Goal: Check status: Check status

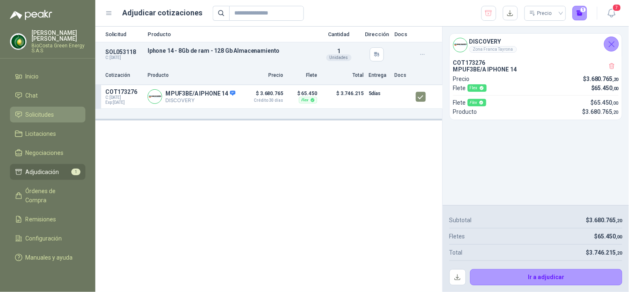
click at [45, 111] on span "Solicitudes" at bounding box center [40, 114] width 29 height 9
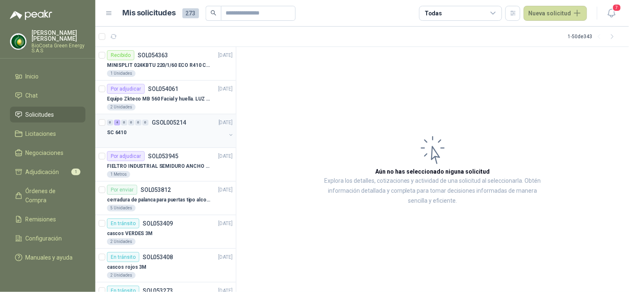
click at [161, 125] on p "GSOL005214" at bounding box center [169, 122] width 34 height 6
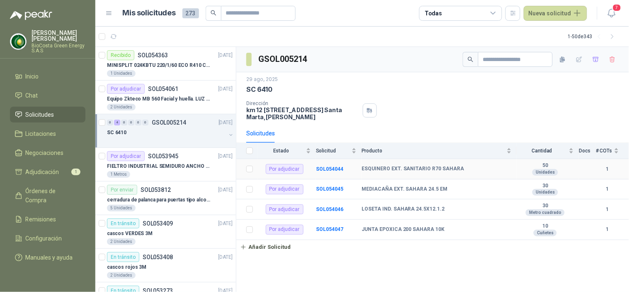
click at [303, 178] on td "Por adjudicar" at bounding box center [287, 169] width 58 height 20
click at [316, 167] on b "SOL054044" at bounding box center [329, 169] width 27 height 6
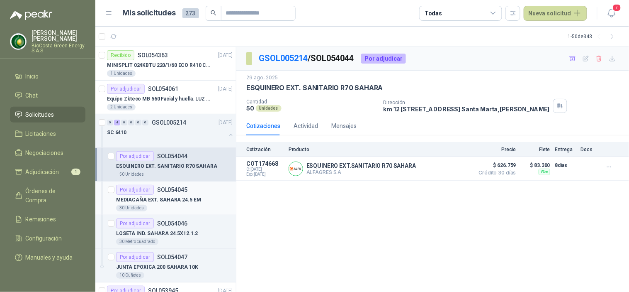
click at [148, 192] on div "Por adjudicar" at bounding box center [135, 190] width 38 height 10
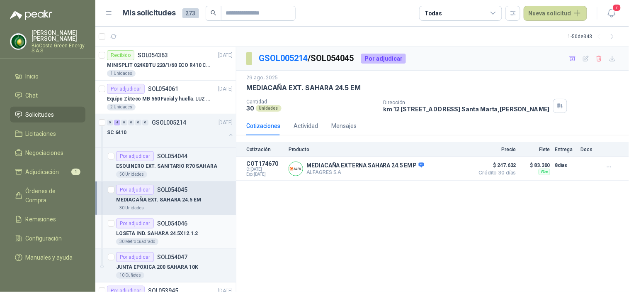
click at [168, 231] on p "LOSETA IND. SAHARA 24.5X12.1.2" at bounding box center [157, 233] width 82 height 8
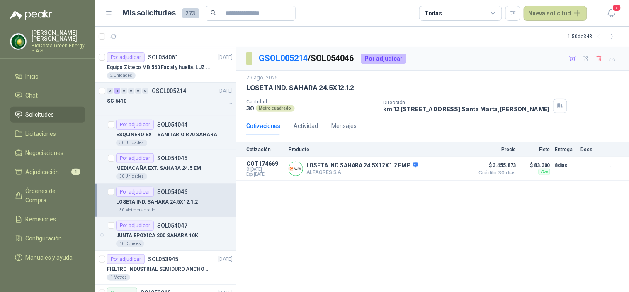
scroll to position [46, 0]
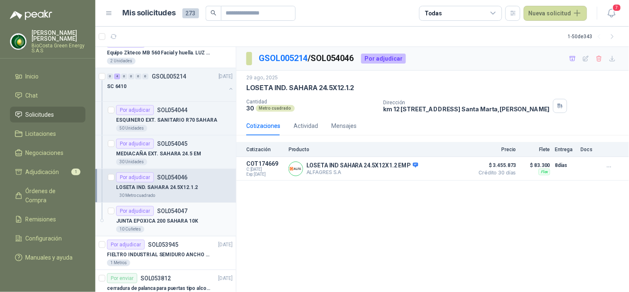
click at [169, 205] on article "Por adjudicar SOL054047 JUNTA EPOXICA 200 SAHARA 10K 10 Cuñetes" at bounding box center [165, 219] width 141 height 34
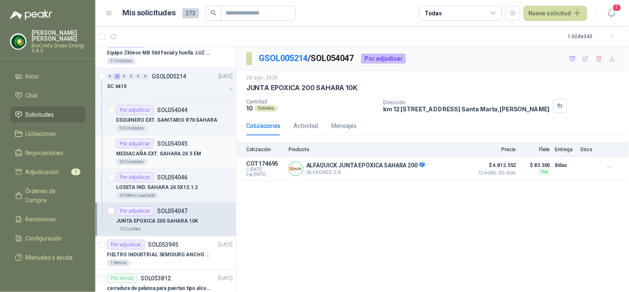
click at [154, 149] on div "MEDIACAÑA EXT. SAHARA 24.5 EM" at bounding box center [174, 154] width 117 height 10
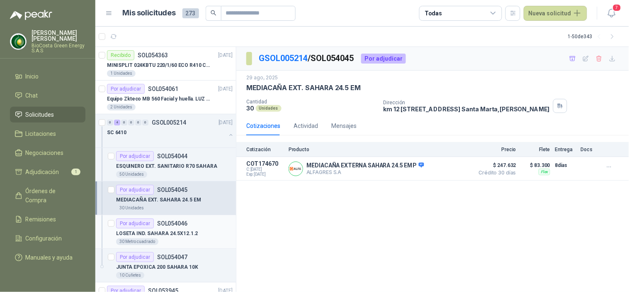
click at [135, 236] on p "LOSETA IND. SAHARA 24.5X12.1.2" at bounding box center [157, 233] width 82 height 8
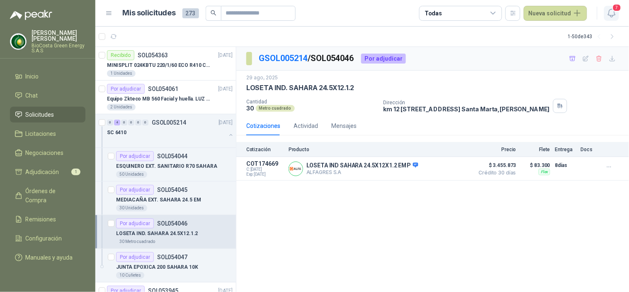
click at [606, 6] on button "7" at bounding box center [611, 13] width 15 height 15
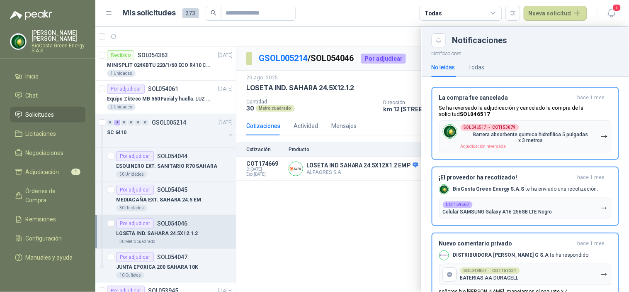
click at [270, 246] on div at bounding box center [362, 159] width 534 height 265
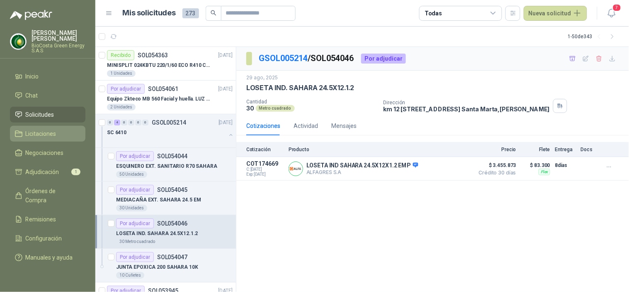
click at [43, 137] on span "Licitaciones" at bounding box center [41, 133] width 31 height 9
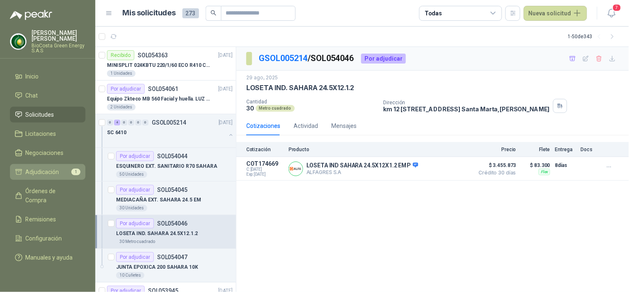
click at [52, 166] on link "Adjudicación 1" at bounding box center [47, 172] width 75 height 16
